Goal: Use online tool/utility: Utilize a website feature to perform a specific function

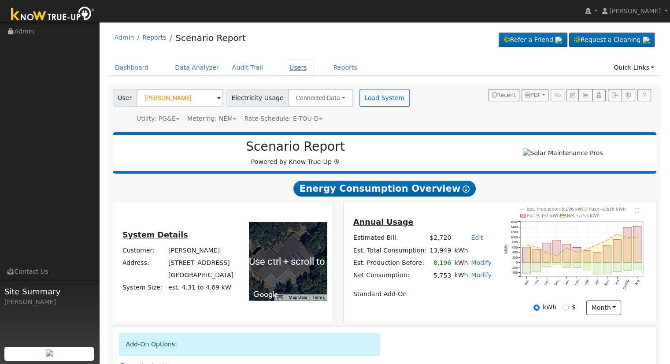
click at [283, 68] on link "Users" at bounding box center [298, 67] width 31 height 16
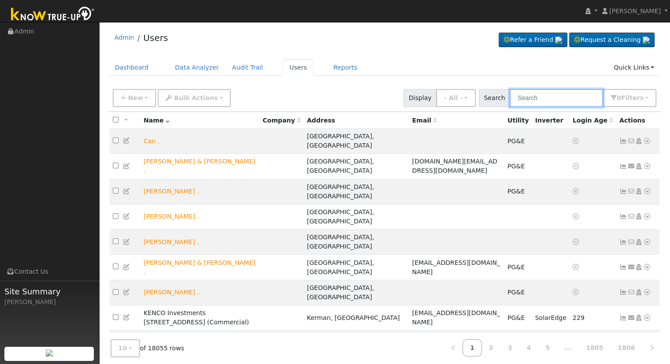
click at [534, 93] on input "text" at bounding box center [555, 98] width 93 height 18
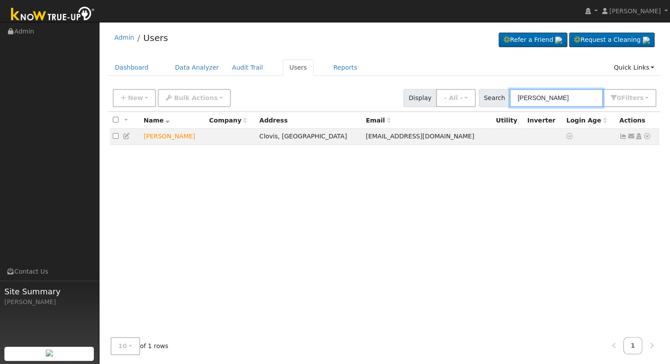
type input "[PERSON_NAME]"
click at [649, 136] on icon at bounding box center [647, 136] width 8 height 6
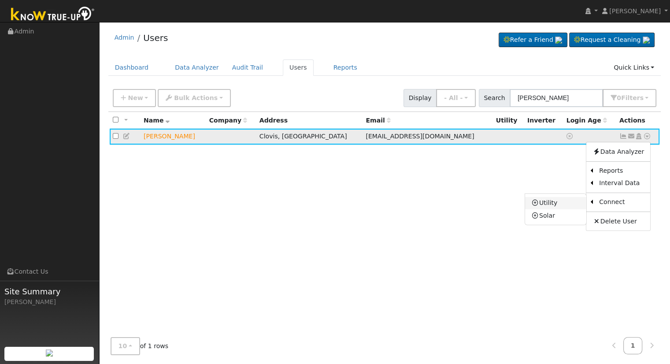
click at [567, 204] on link "Utility" at bounding box center [555, 203] width 61 height 12
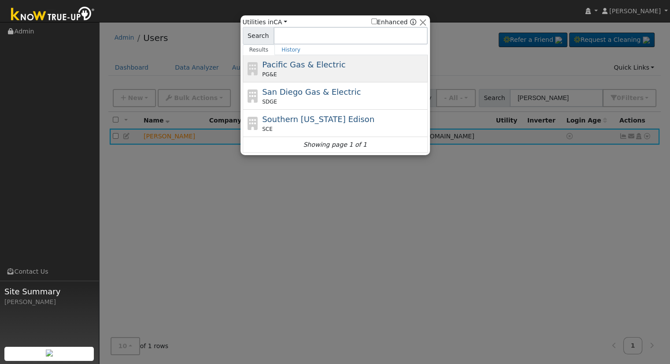
click at [291, 67] on span "Pacific Gas & Electric" at bounding box center [303, 64] width 83 height 9
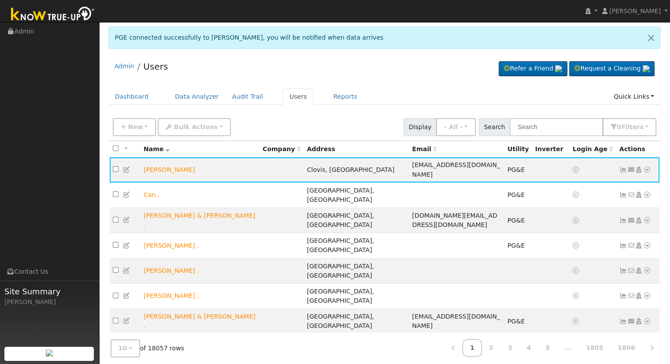
click at [411, 83] on div "Admin Users Refer a Friend Request a Cleaning" at bounding box center [384, 264] width 562 height 418
click at [647, 166] on icon at bounding box center [647, 169] width 8 height 6
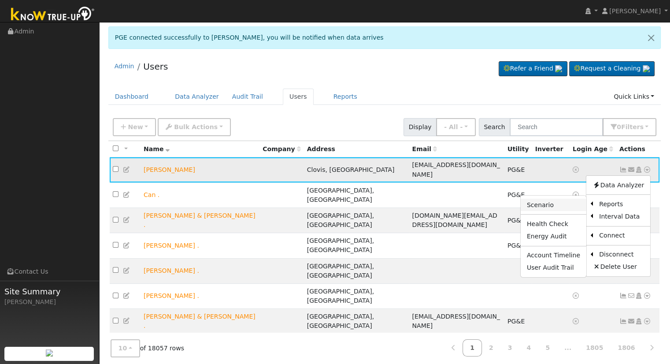
click at [559, 199] on link "Scenario" at bounding box center [553, 205] width 66 height 12
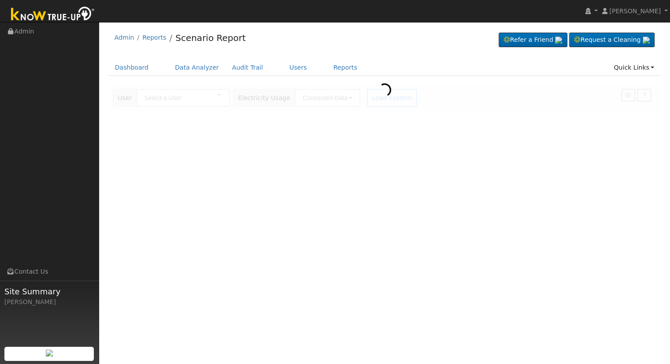
type input "[PERSON_NAME]"
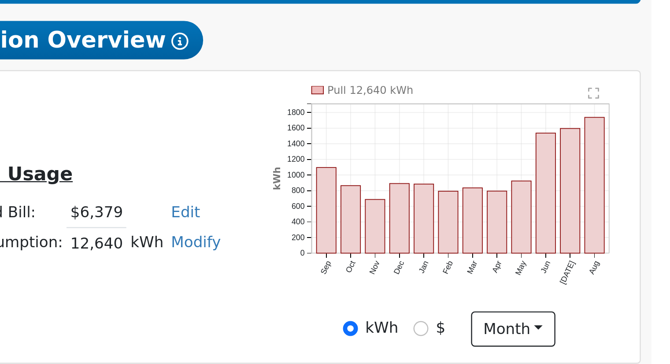
scroll to position [26, 0]
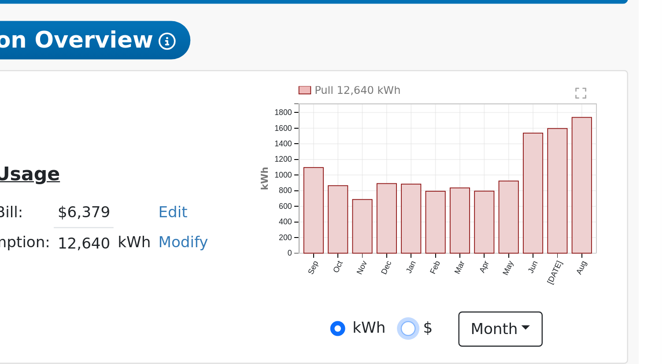
click at [565, 284] on input "$" at bounding box center [565, 281] width 6 height 6
radio input "true"
radio input "false"
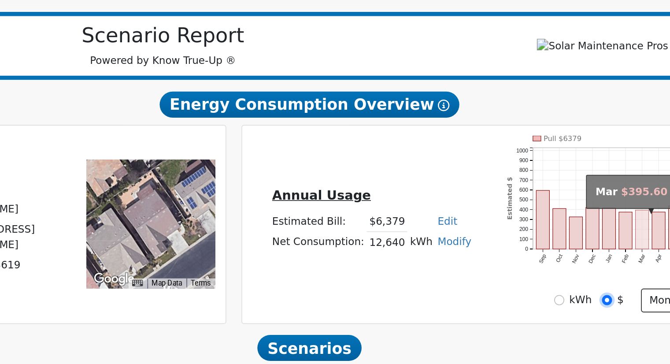
scroll to position [18, 0]
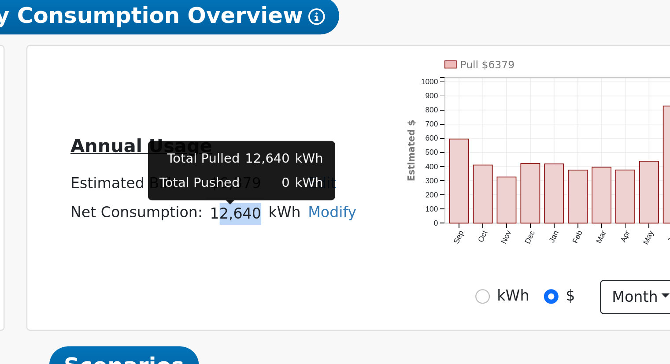
drag, startPoint x: 423, startPoint y: 259, endPoint x: 438, endPoint y: 261, distance: 16.1
click at [438, 261] on td "12,640" at bounding box center [431, 254] width 25 height 13
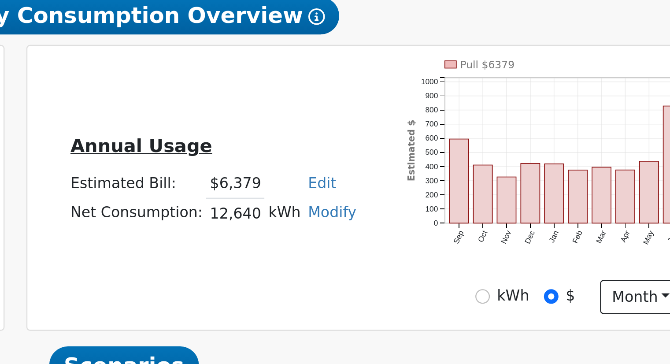
click at [431, 267] on div "Annual Usage Estimated Bill: $6,379 Edit Estimated Bill $ Annual Net Consumptio…" at bounding box center [422, 243] width 155 height 47
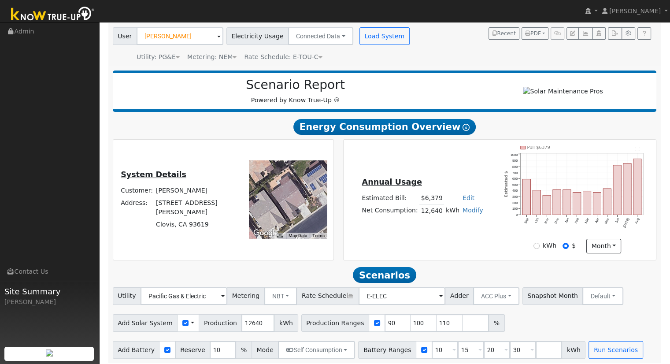
scroll to position [69, 0]
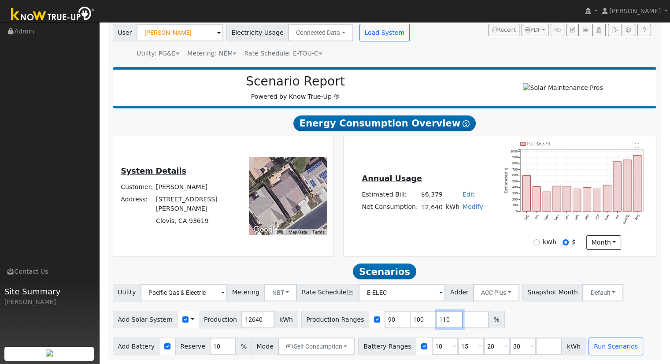
drag, startPoint x: 431, startPoint y: 321, endPoint x: 464, endPoint y: 318, distance: 33.1
click at [436, 321] on input "110" at bounding box center [449, 319] width 26 height 18
type input "1"
type input "120.22943"
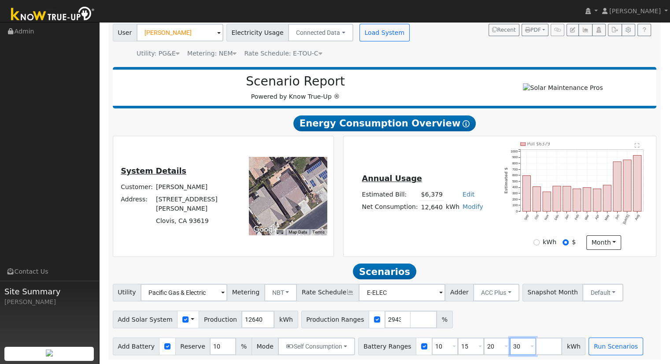
click at [509, 349] on input "30" at bounding box center [522, 346] width 26 height 18
type input "3"
type input "27"
click at [457, 344] on input "number" at bounding box center [470, 346] width 26 height 18
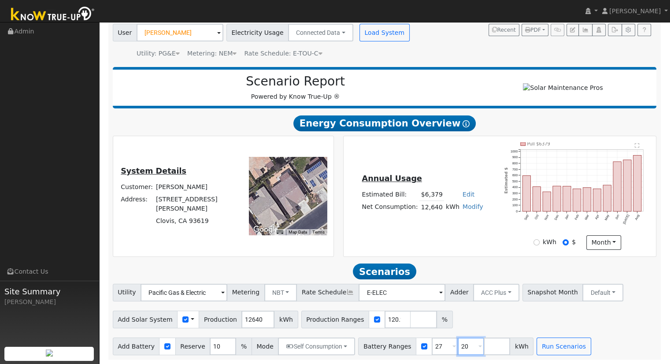
type input "20"
type input "27"
click at [331, 346] on button "Self Consumption" at bounding box center [316, 346] width 77 height 18
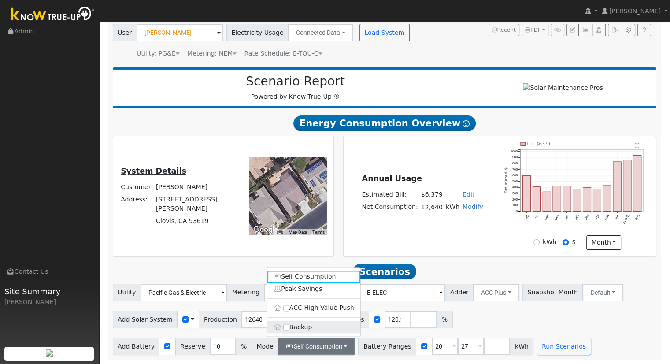
click at [311, 326] on label "Backup" at bounding box center [313, 326] width 93 height 12
click at [289, 326] on input "Backup" at bounding box center [286, 327] width 6 height 6
type input "20"
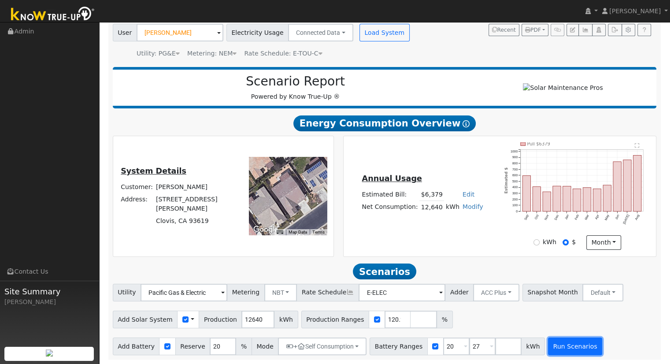
click at [548, 349] on button "Run Scenarios" at bounding box center [575, 346] width 54 height 18
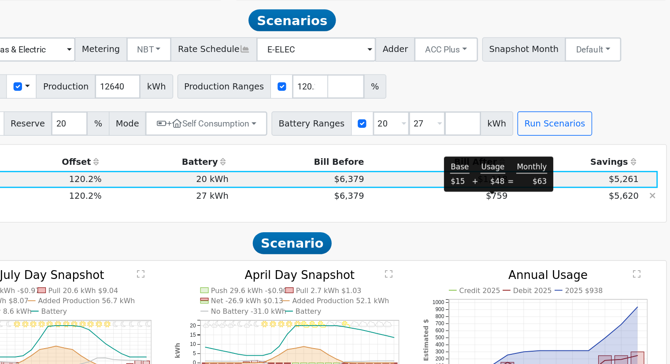
scroll to position [285, 0]
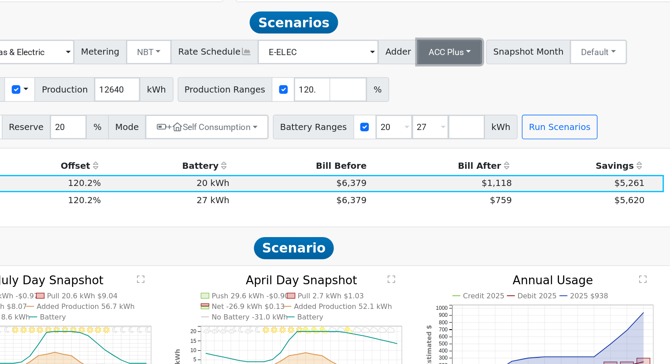
click at [485, 79] on button "ACC Plus" at bounding box center [496, 72] width 46 height 18
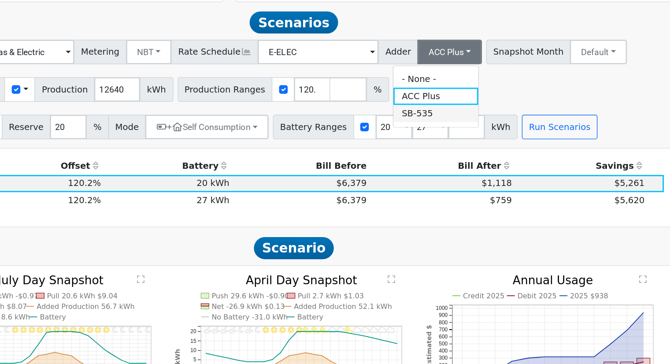
click at [482, 122] on link "SB-535" at bounding box center [486, 116] width 61 height 12
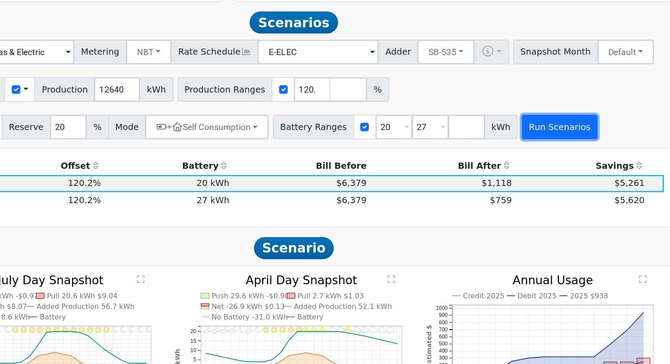
click at [548, 126] on button "Run Scenarios" at bounding box center [575, 126] width 54 height 18
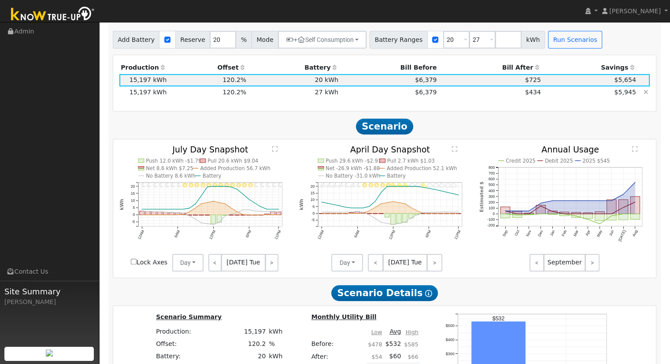
scroll to position [416, 0]
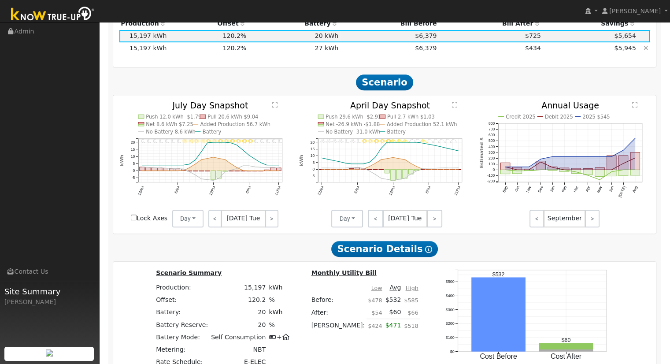
click at [522, 51] on td "$434" at bounding box center [490, 48] width 104 height 12
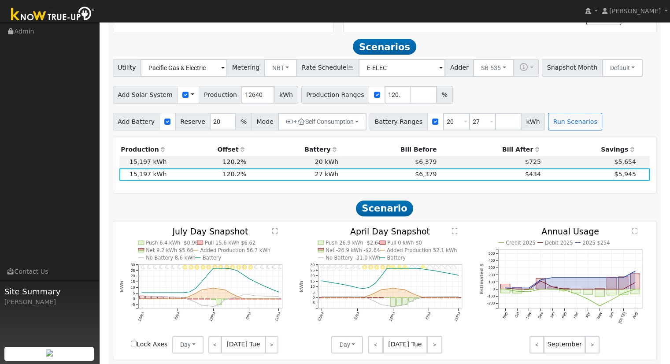
scroll to position [151, 0]
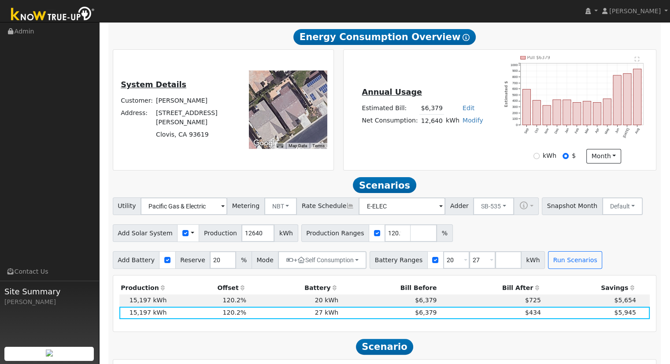
click at [399, 154] on div "Annual Usage Estimated Bill: $6,379 Edit Estimated Bill $ Annual Net Consumptio…" at bounding box center [499, 109] width 309 height 107
click at [479, 205] on button "SB-535" at bounding box center [493, 206] width 41 height 18
click at [481, 242] on link "ACC Plus" at bounding box center [486, 238] width 61 height 12
click at [549, 262] on button "Run Scenarios" at bounding box center [575, 260] width 54 height 18
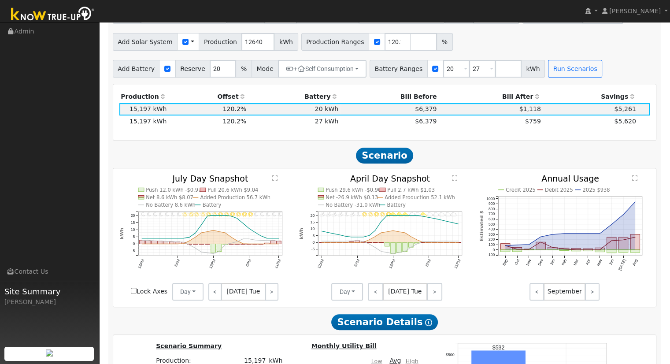
scroll to position [337, 0]
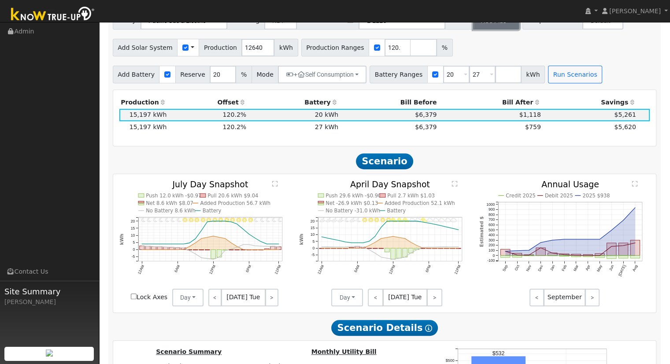
click at [483, 25] on button "ACC Plus" at bounding box center [496, 21] width 46 height 18
click at [483, 67] on link "SB-535" at bounding box center [486, 65] width 61 height 12
click at [569, 79] on button "Run Scenarios" at bounding box center [575, 75] width 54 height 18
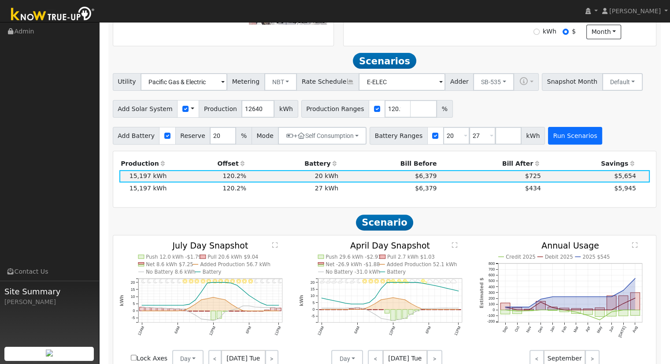
scroll to position [270, 0]
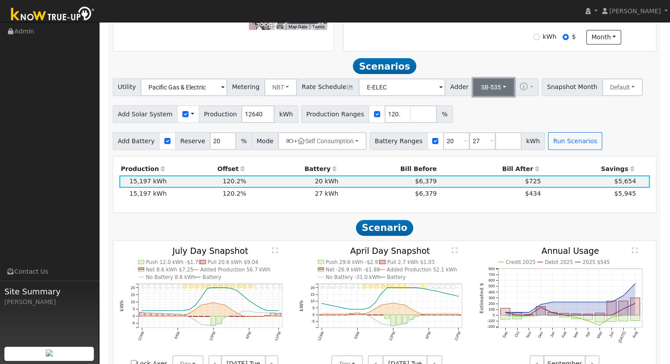
click at [481, 90] on button "SB-535" at bounding box center [493, 87] width 41 height 18
click at [473, 125] on link "ACC Plus" at bounding box center [486, 119] width 61 height 12
click at [469, 145] on input "27" at bounding box center [482, 141] width 26 height 18
type input "2"
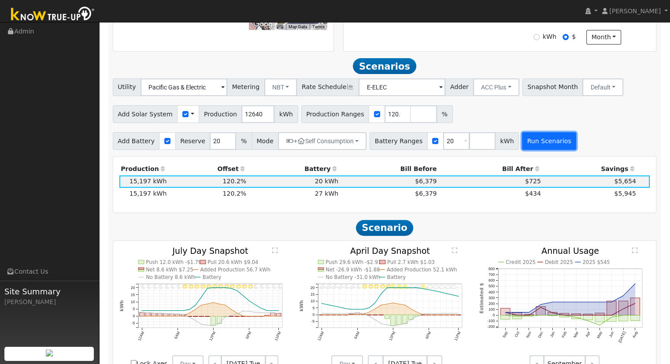
click at [523, 143] on button "Run Scenarios" at bounding box center [549, 141] width 54 height 18
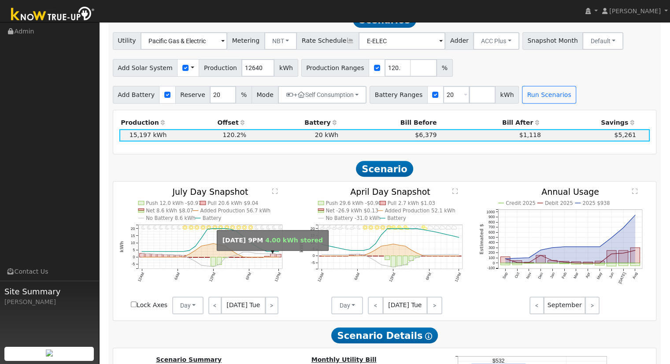
scroll to position [310, 0]
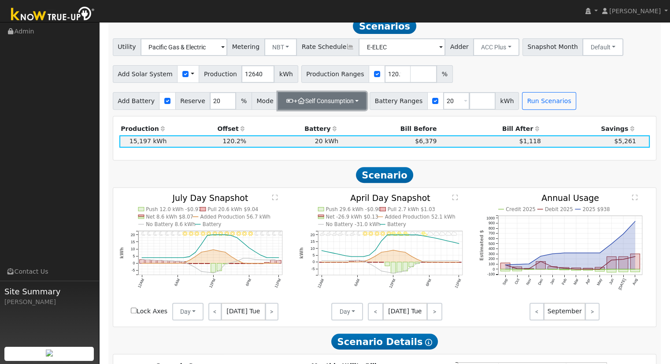
click at [337, 103] on button "+ Self Consumption" at bounding box center [322, 101] width 88 height 18
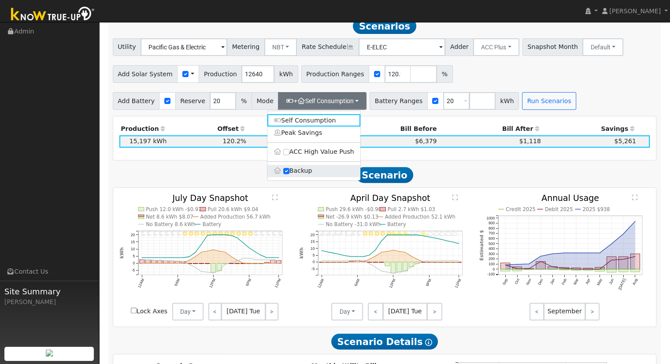
click at [293, 177] on label "Backup" at bounding box center [313, 171] width 93 height 12
click at [289, 174] on input "Backup" at bounding box center [286, 171] width 6 height 6
type input "10"
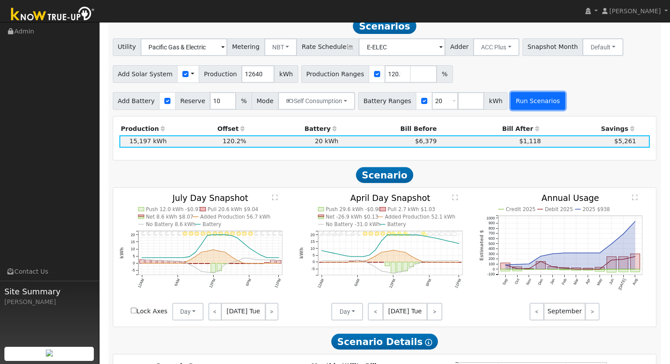
click at [516, 108] on button "Run Scenarios" at bounding box center [537, 101] width 54 height 18
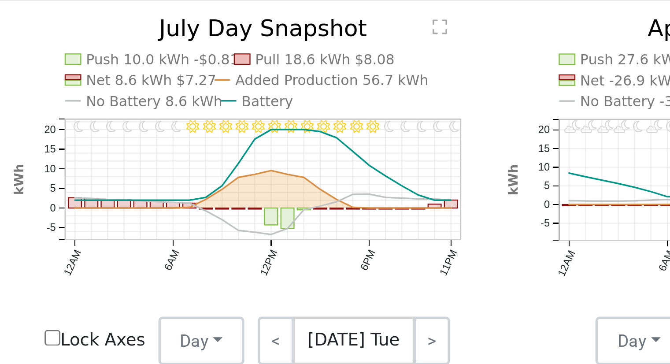
scroll to position [436, 0]
click at [269, 188] on link ">" at bounding box center [271, 186] width 13 height 18
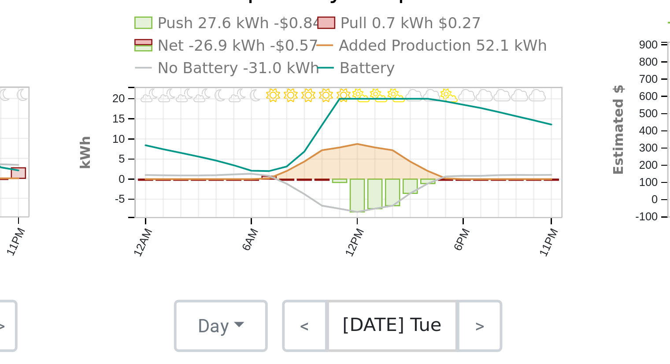
scroll to position [437, 0]
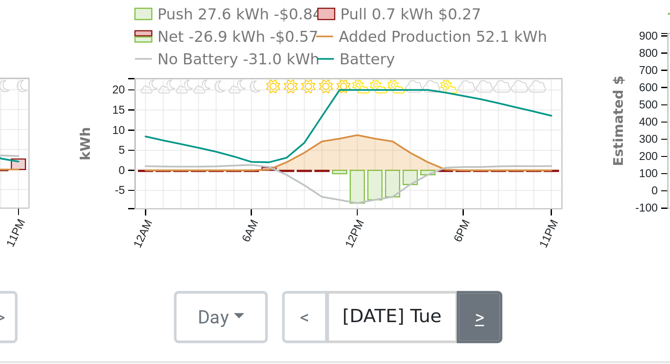
click at [431, 186] on link ">" at bounding box center [434, 185] width 15 height 18
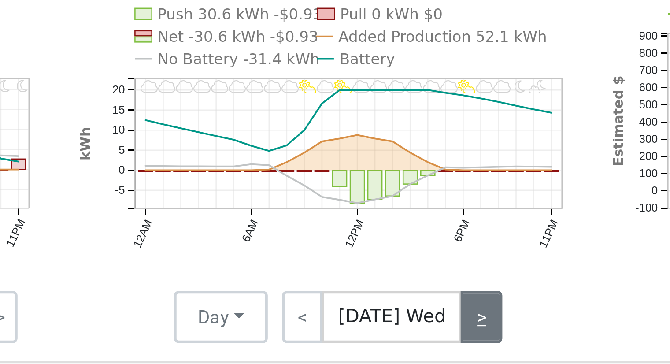
click at [437, 191] on link ">" at bounding box center [435, 185] width 14 height 18
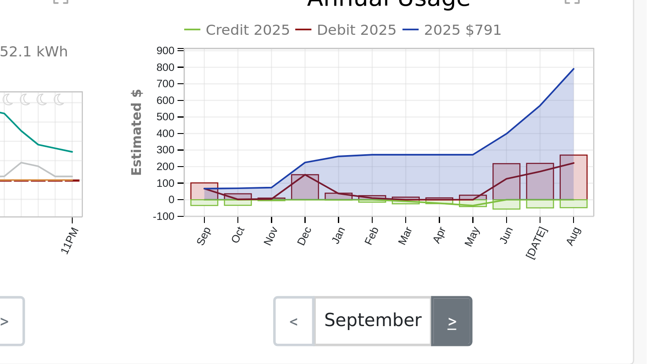
click at [594, 185] on link ">" at bounding box center [592, 185] width 15 height 18
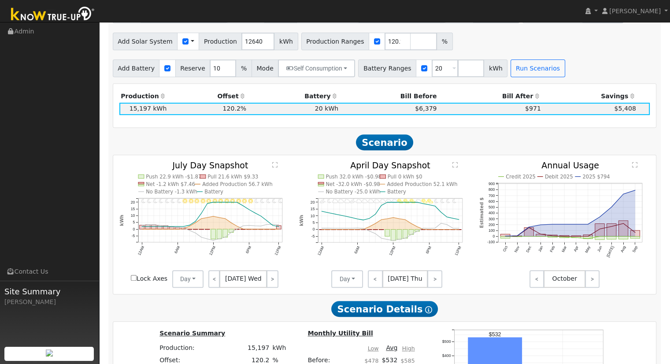
scroll to position [336, 0]
